Goal: Information Seeking & Learning: Learn about a topic

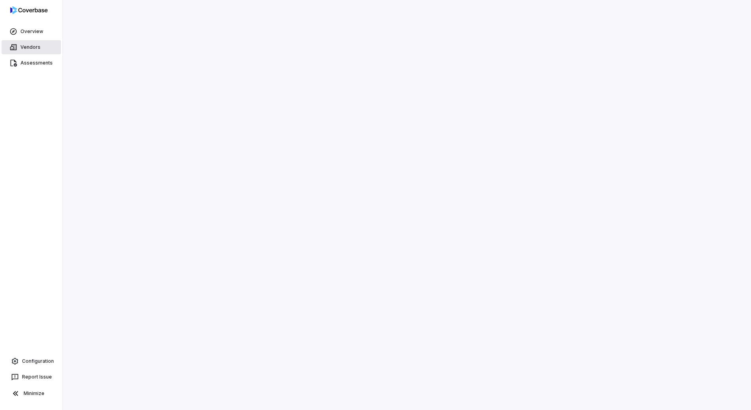
click at [31, 46] on link "Vendors" at bounding box center [31, 47] width 59 height 14
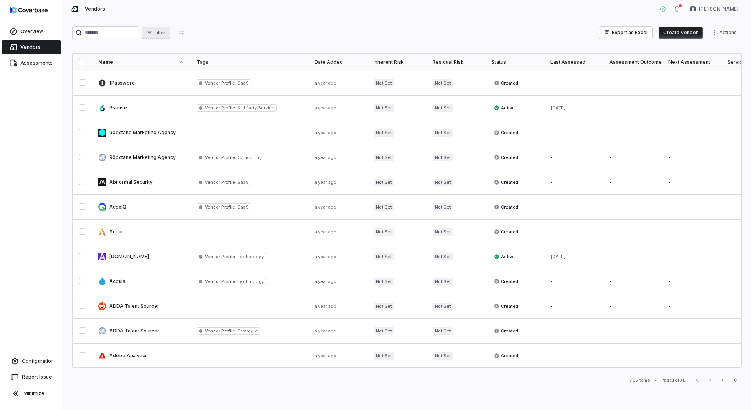
click at [165, 34] on span "Filter" at bounding box center [160, 33] width 11 height 6
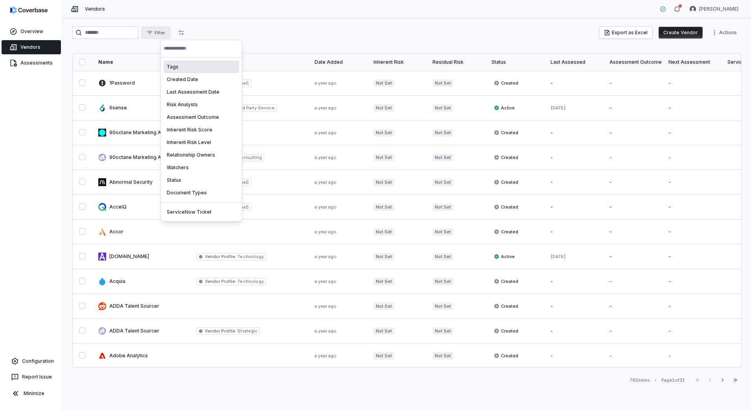
click at [186, 70] on div "Tags" at bounding box center [201, 67] width 75 height 13
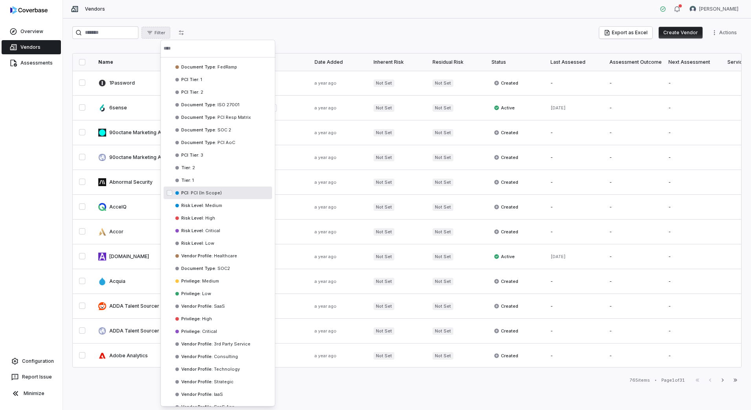
click at [208, 193] on span "PCI (In Scope)" at bounding box center [206, 193] width 32 height 6
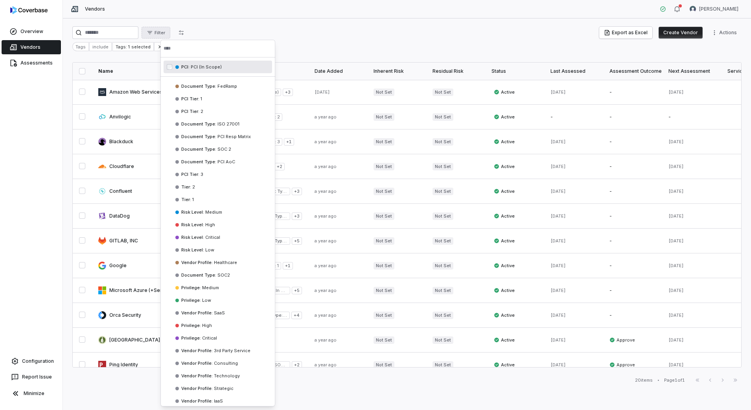
click at [280, 26] on html "Overview Vendors Assessments Configuration Report Issue Minimize Vendors [PERSO…" at bounding box center [375, 205] width 751 height 410
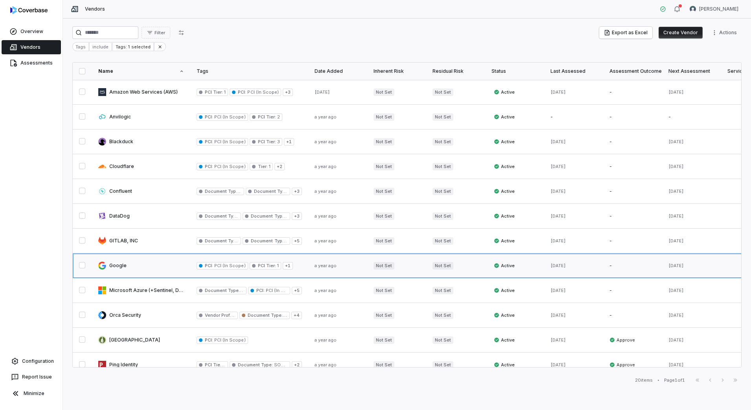
click at [150, 269] on link at bounding box center [141, 265] width 98 height 24
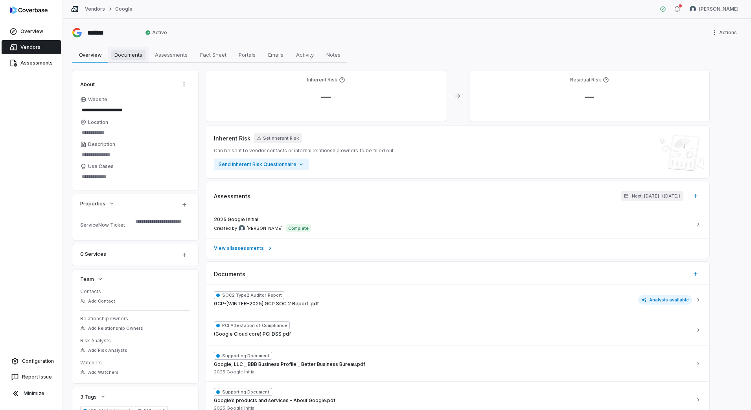
click at [136, 52] on span "Documents" at bounding box center [128, 55] width 34 height 10
type textarea "*"
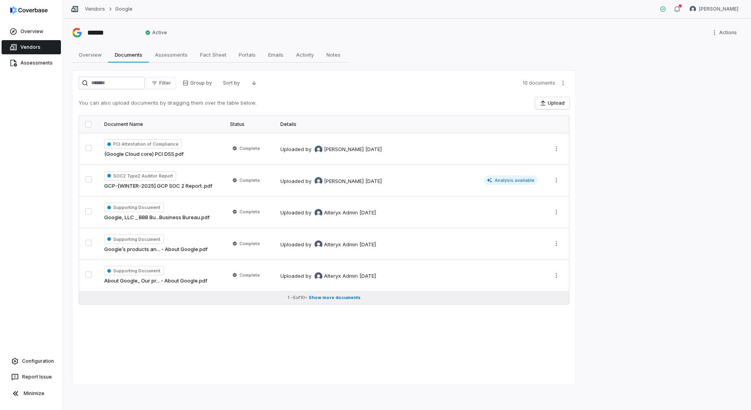
click at [334, 296] on span "Show more documents" at bounding box center [335, 297] width 52 height 6
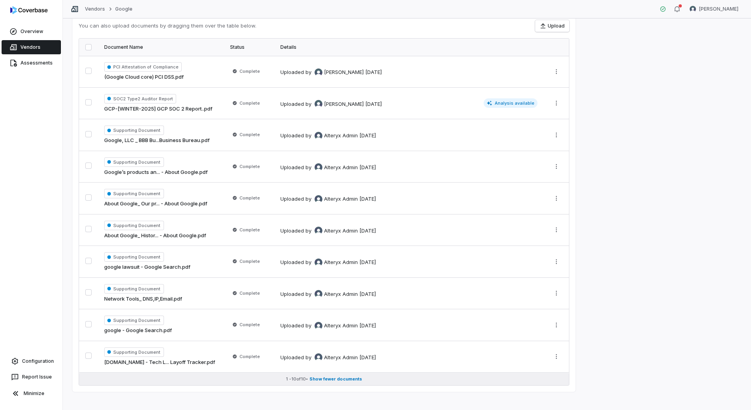
scroll to position [84, 0]
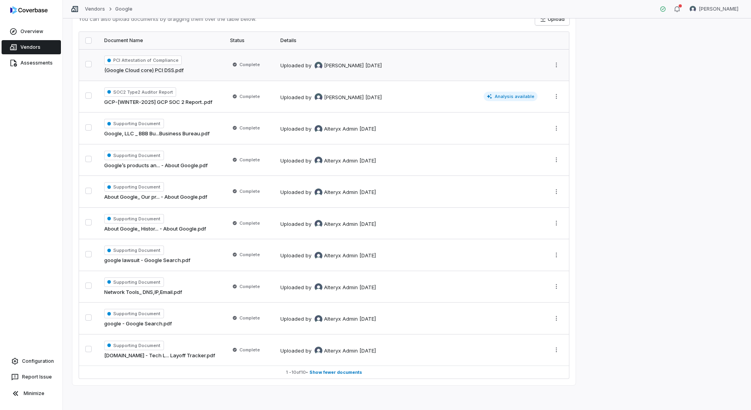
click at [148, 70] on link "(Google Cloud core) PCI DSS.pdf" at bounding box center [143, 70] width 79 height 8
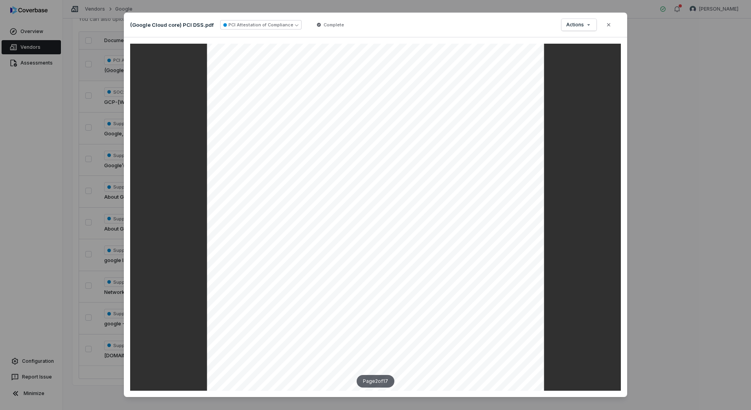
scroll to position [524, 0]
click at [607, 24] on icon "button" at bounding box center [608, 24] width 3 height 3
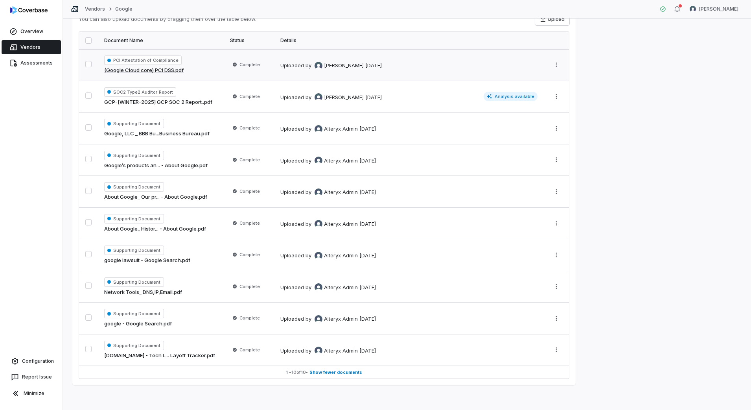
click at [25, 46] on link "Vendors" at bounding box center [31, 47] width 59 height 14
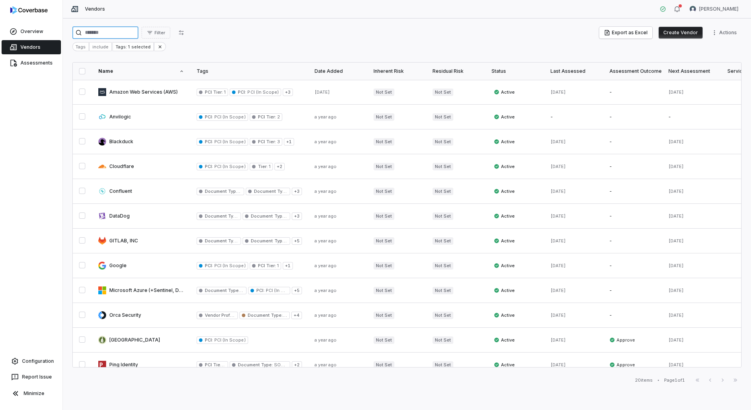
click at [95, 31] on input "search" at bounding box center [105, 32] width 66 height 13
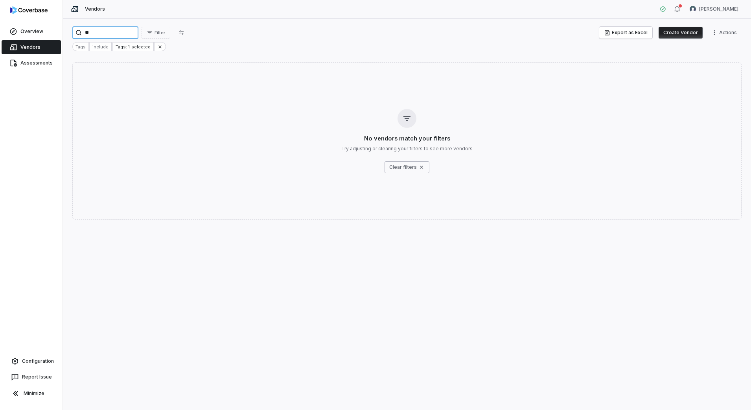
type input "*"
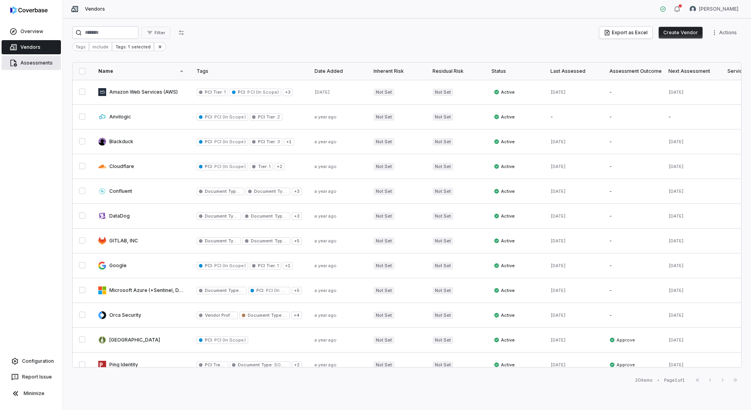
click at [35, 61] on link "Assessments" at bounding box center [31, 63] width 59 height 14
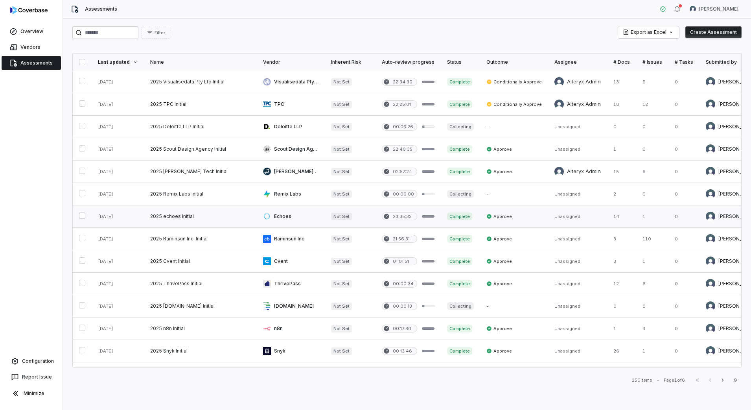
scroll to position [33, 0]
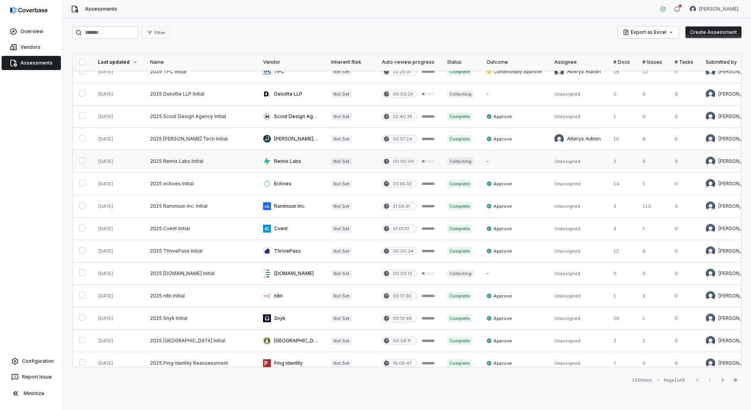
click at [277, 161] on link at bounding box center [291, 161] width 68 height 22
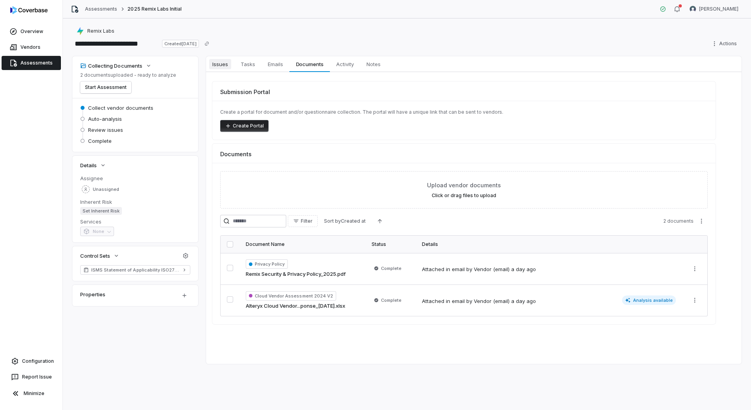
click at [215, 64] on span "Issues" at bounding box center [220, 64] width 22 height 10
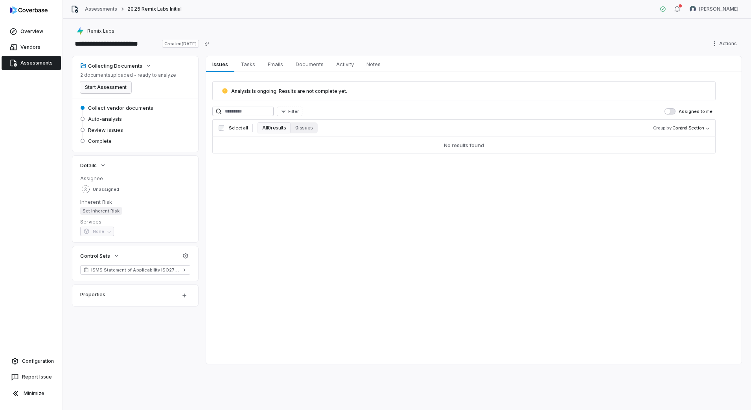
click at [114, 86] on button "Start Assessment" at bounding box center [105, 87] width 51 height 12
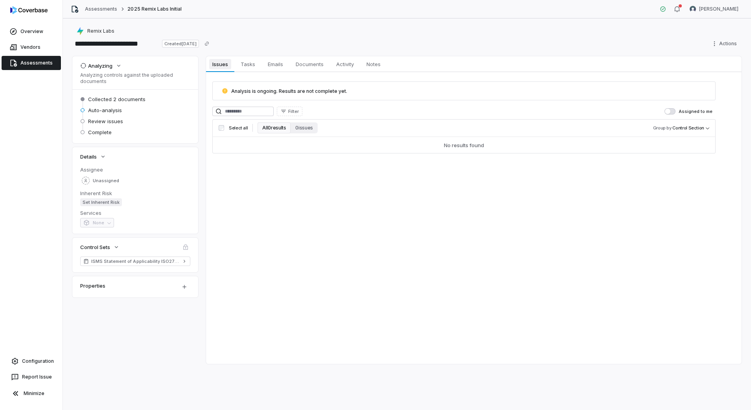
click at [227, 66] on span "Issues" at bounding box center [220, 64] width 22 height 10
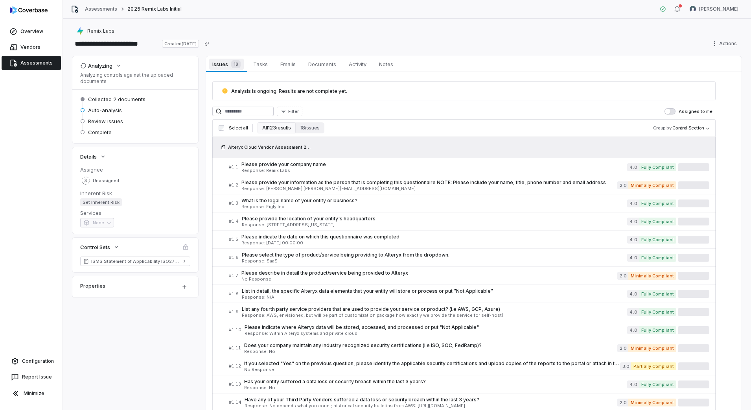
click at [227, 66] on span "Issues 18" at bounding box center [226, 64] width 34 height 11
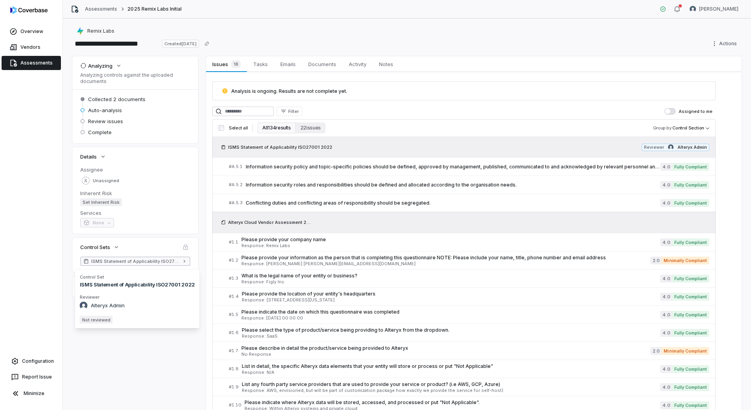
click at [181, 260] on link "ISMS Statement of Applicability ISO27001 2022" at bounding box center [135, 260] width 110 height 9
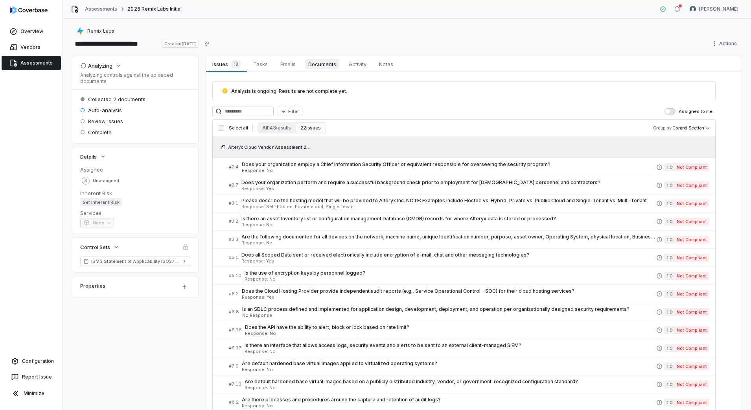
click at [318, 60] on span "Documents" at bounding box center [322, 64] width 34 height 10
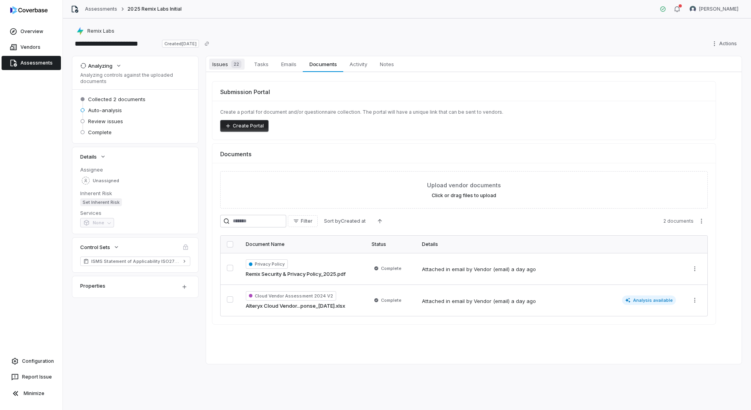
click at [224, 67] on span "Issues 22" at bounding box center [226, 64] width 35 height 11
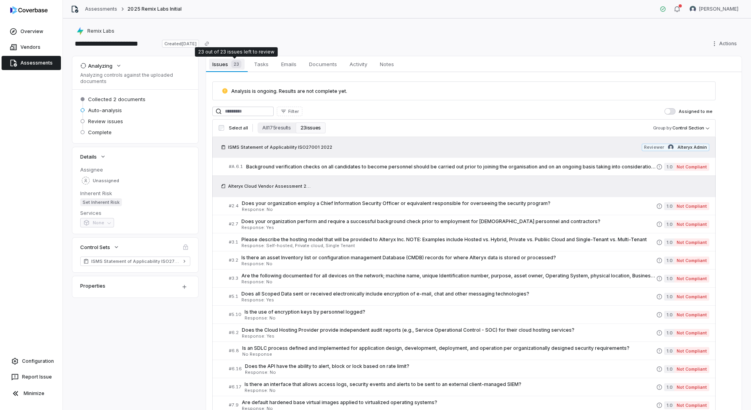
click at [228, 64] on div "23" at bounding box center [234, 64] width 13 height 8
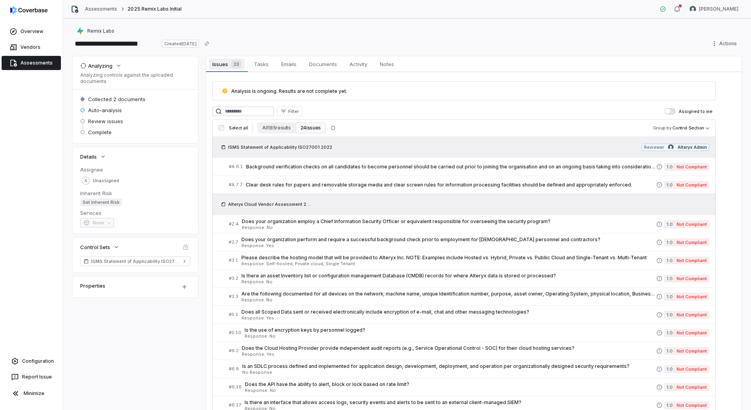
click at [216, 65] on span "Issues 23" at bounding box center [226, 64] width 35 height 11
click at [34, 64] on link "Assessments" at bounding box center [31, 63] width 59 height 14
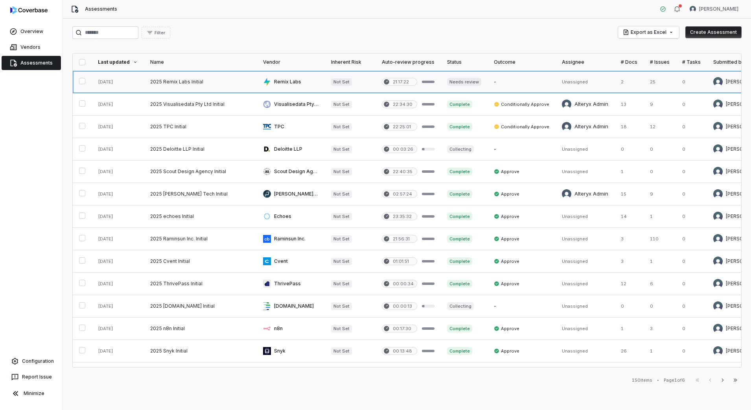
click at [285, 83] on link at bounding box center [291, 82] width 68 height 22
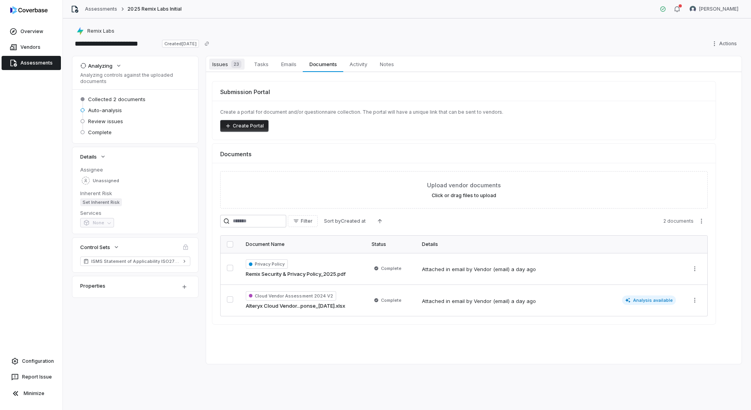
click at [223, 69] on span "Issues 23" at bounding box center [226, 64] width 35 height 11
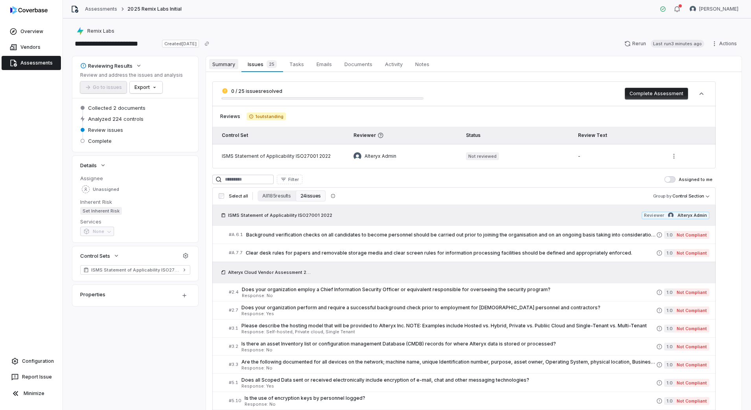
click at [233, 62] on span "Summary" at bounding box center [223, 64] width 29 height 10
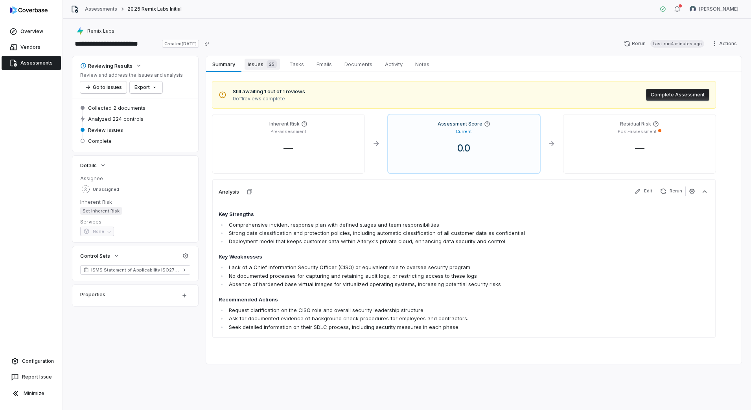
click at [258, 64] on span "Issues 25" at bounding box center [262, 64] width 35 height 11
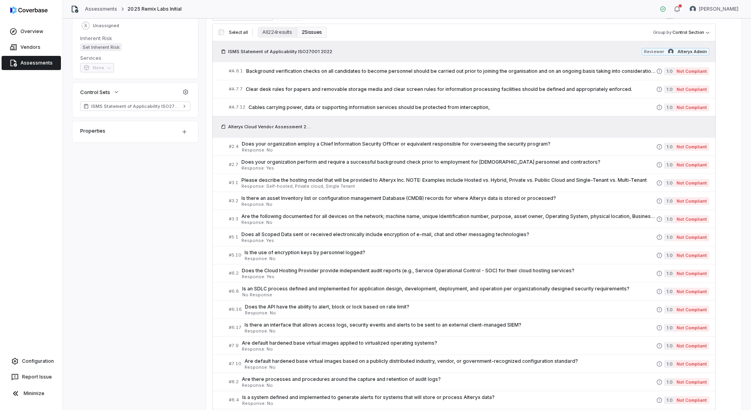
scroll to position [197, 0]
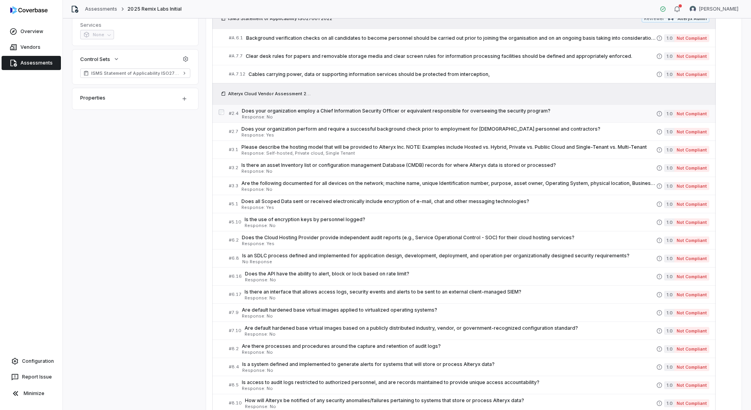
click at [468, 115] on span "Response: No" at bounding box center [449, 117] width 414 height 4
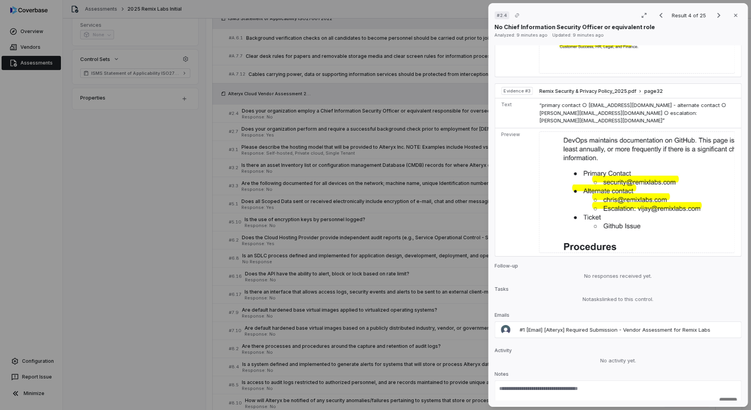
scroll to position [622, 0]
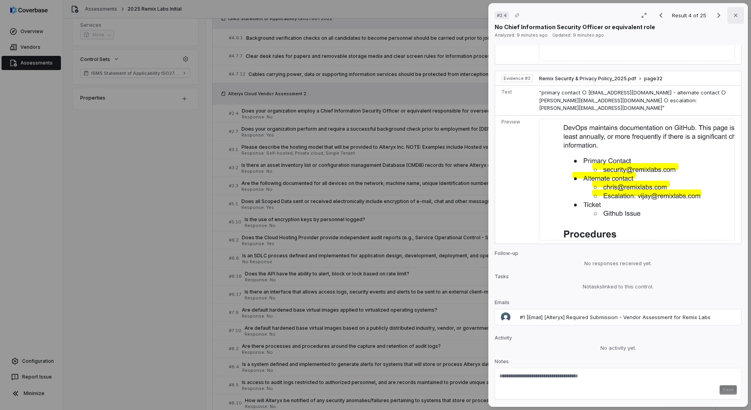
click at [732, 14] on icon "button" at bounding box center [735, 15] width 6 height 6
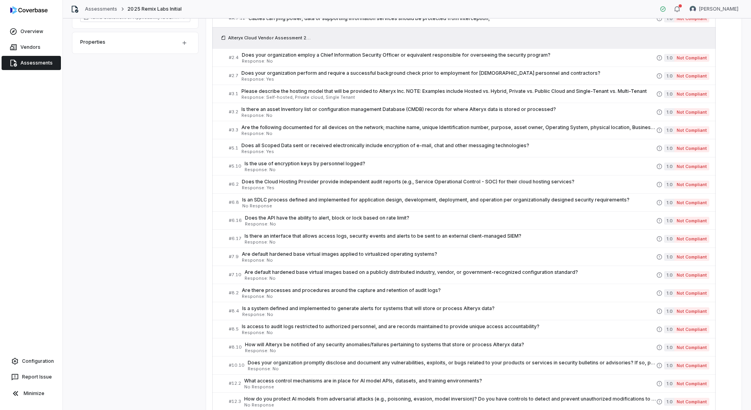
scroll to position [262, 0]
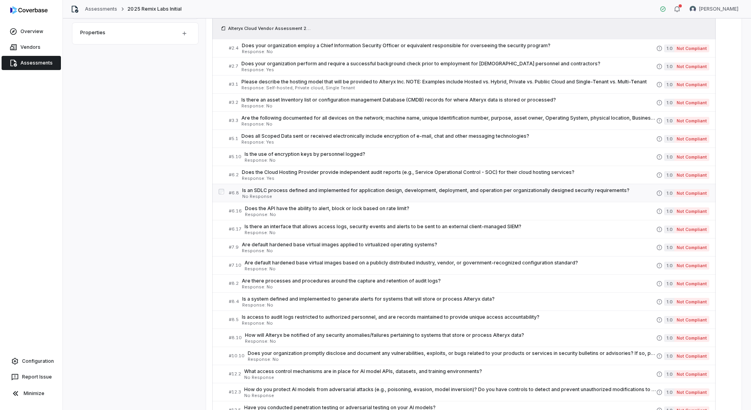
click at [491, 190] on span "Is an SDLC process defined and implemented for application design, development,…" at bounding box center [449, 190] width 414 height 6
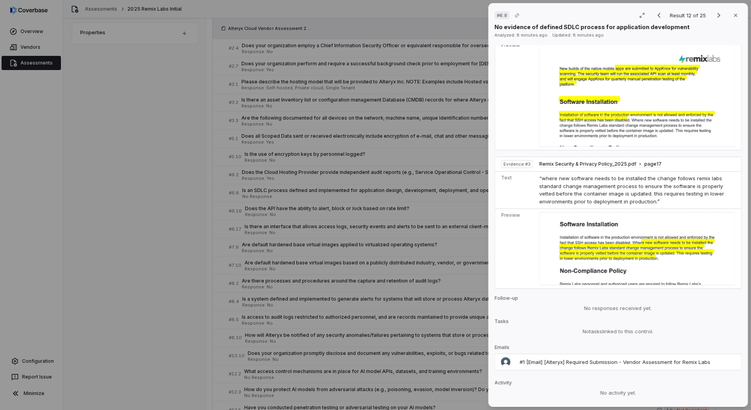
scroll to position [655, 0]
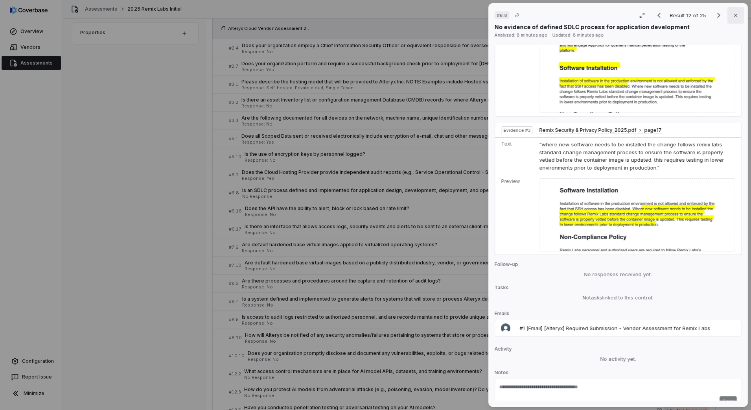
click at [734, 17] on button "Close" at bounding box center [735, 15] width 17 height 17
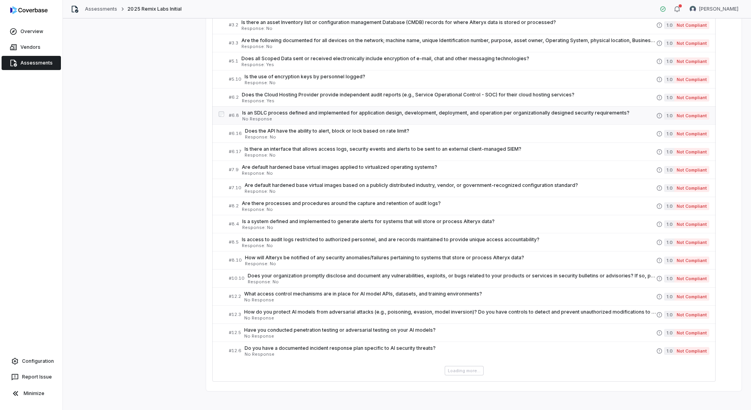
scroll to position [346, 0]
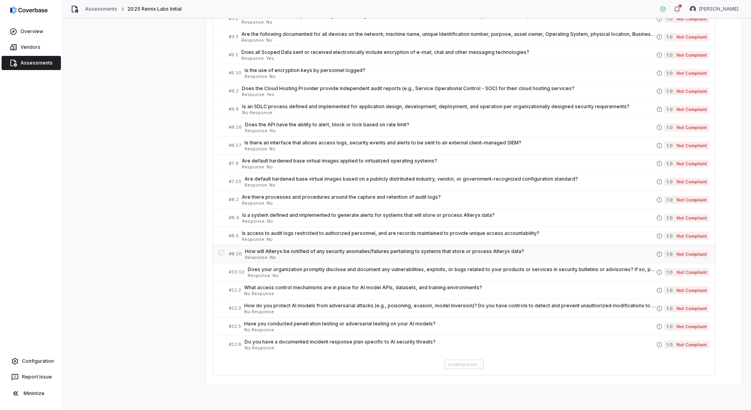
click at [404, 261] on link "# 8.10 How will Alteryx be notified of any security anomalies/failures pertaini…" at bounding box center [469, 254] width 480 height 18
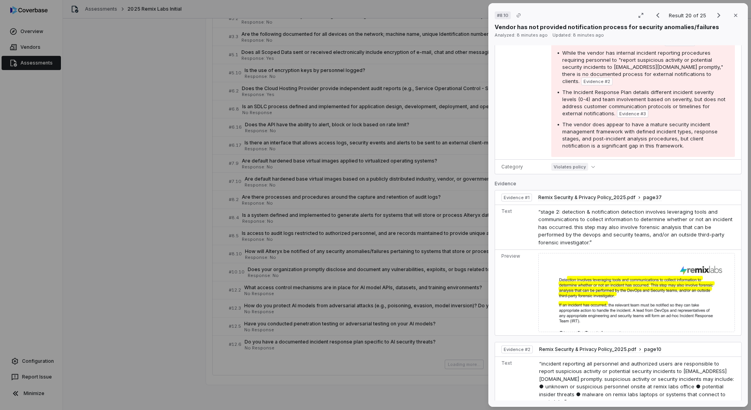
scroll to position [324, 0]
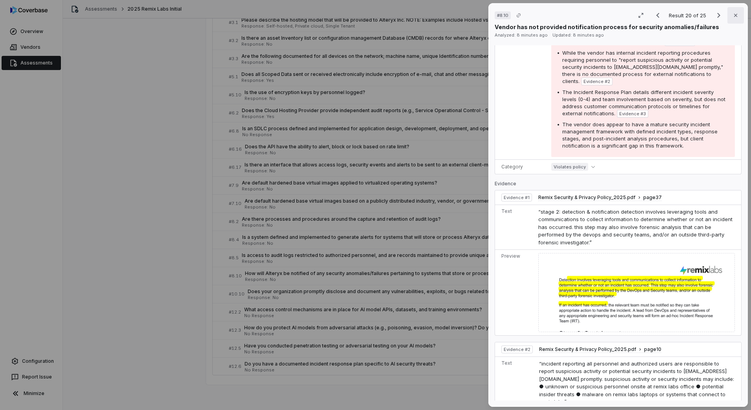
click at [733, 15] on icon "button" at bounding box center [735, 15] width 6 height 6
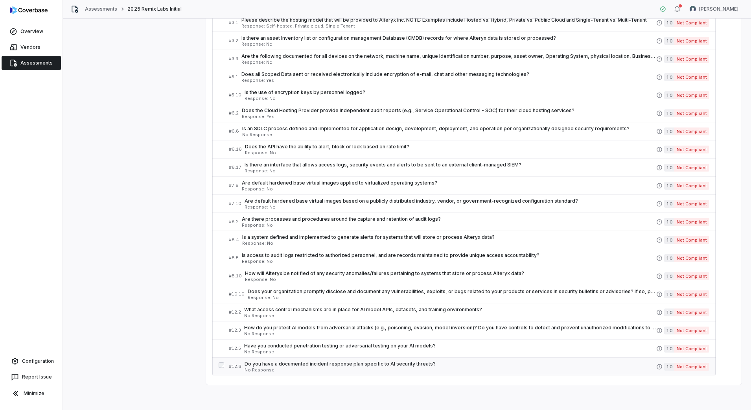
click at [376, 364] on span "Do you have a documented incident response plan specific to AI security threats?" at bounding box center [451, 364] width 412 height 6
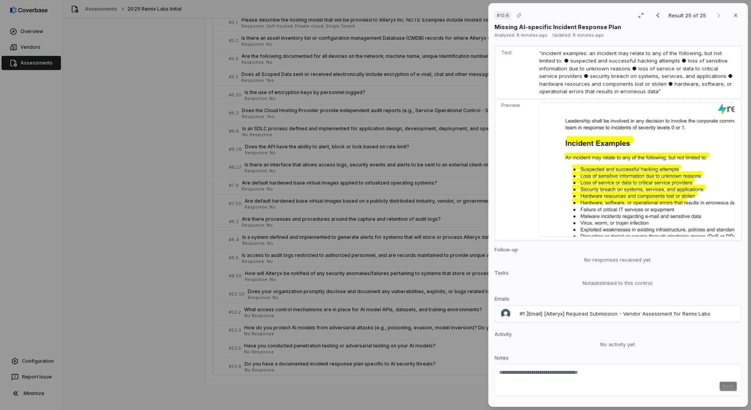
scroll to position [689, 0]
click at [732, 15] on icon "button" at bounding box center [735, 15] width 6 height 6
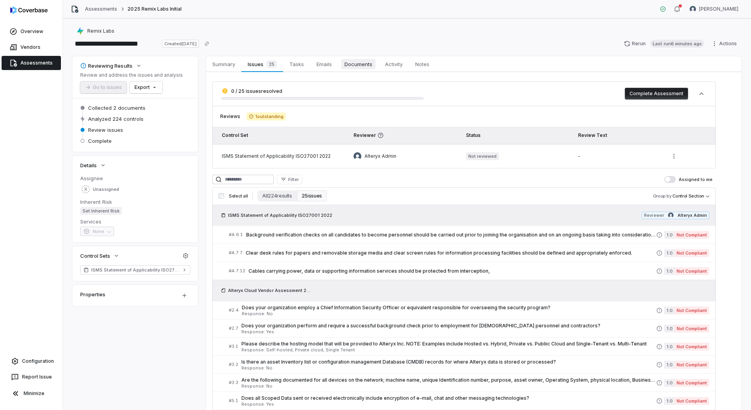
click at [347, 63] on span "Documents" at bounding box center [358, 64] width 34 height 10
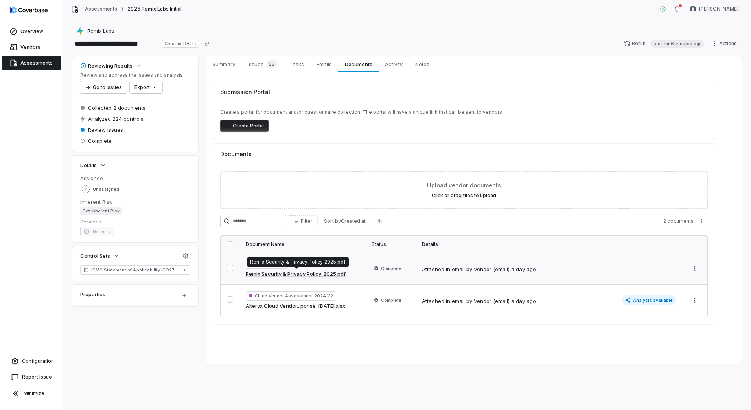
click at [318, 274] on link "Remix Security & Privacy Policy_2025.pdf" at bounding box center [296, 274] width 100 height 8
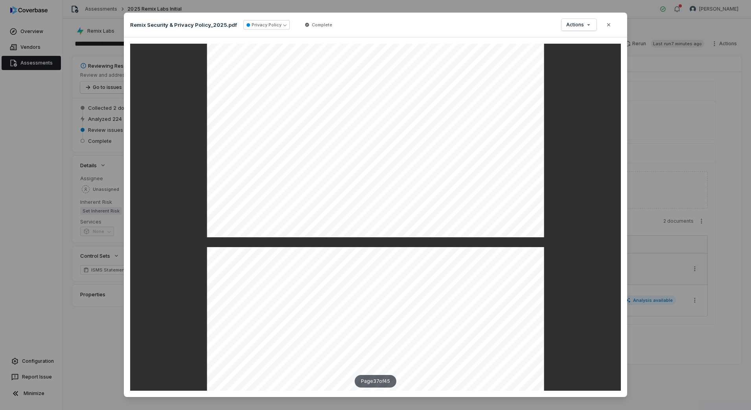
scroll to position [15956, 0]
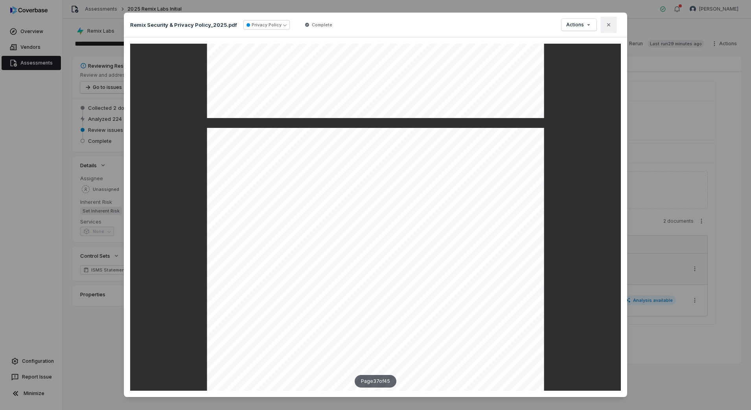
click at [609, 22] on button "Close" at bounding box center [608, 25] width 17 height 17
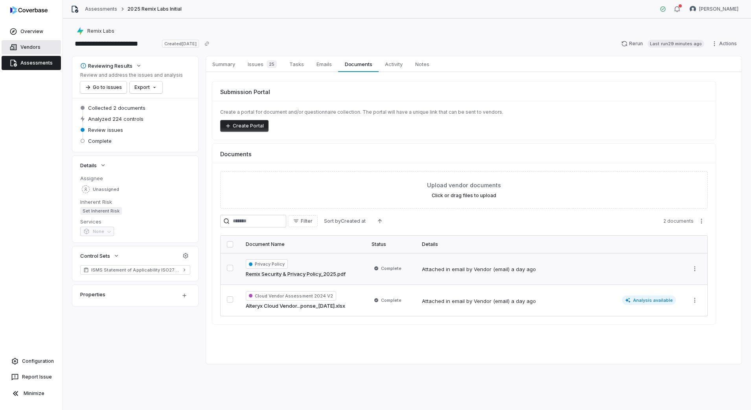
click at [29, 45] on link "Vendors" at bounding box center [31, 47] width 59 height 14
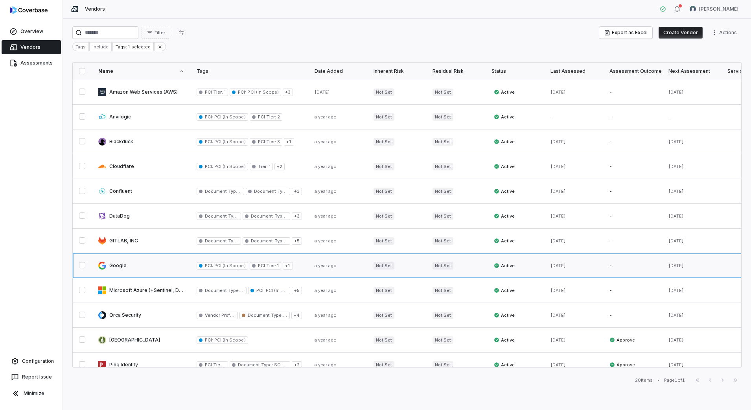
click at [147, 270] on link at bounding box center [141, 265] width 98 height 24
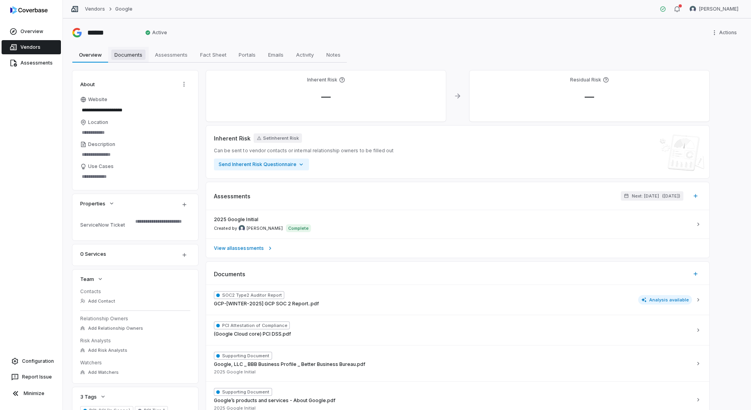
click at [132, 53] on span "Documents" at bounding box center [128, 55] width 34 height 10
type textarea "*"
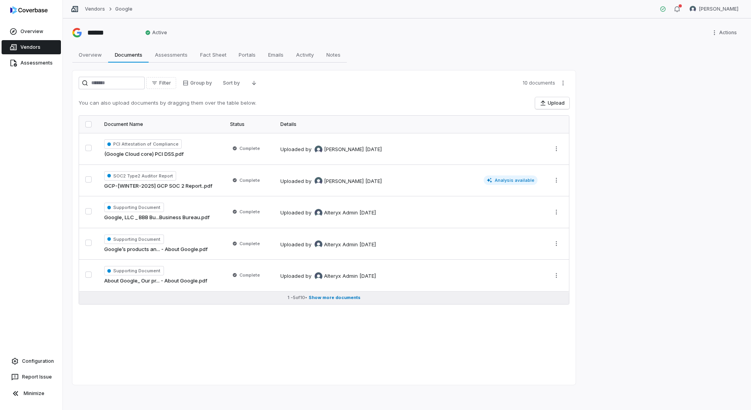
click at [344, 301] on button "1 - 5 of 10 • Show more documents" at bounding box center [324, 297] width 490 height 13
